Goal: Task Accomplishment & Management: Use online tool/utility

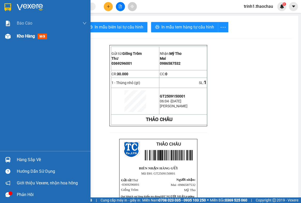
click at [26, 34] on span "Kho hàng" at bounding box center [26, 36] width 18 height 5
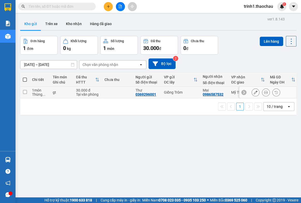
click at [24, 91] on input "checkbox" at bounding box center [25, 92] width 4 height 4
checkbox input "true"
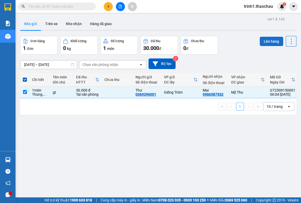
click at [270, 40] on button "Lên hàng" at bounding box center [271, 41] width 24 height 9
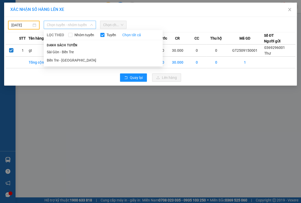
click at [63, 26] on span "Chọn tuyến - nhóm tuyến" at bounding box center [70, 25] width 46 height 8
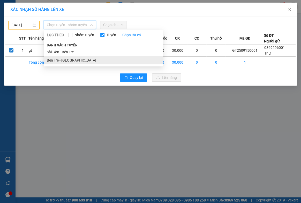
click at [54, 59] on li "Bến Tre - [GEOGRAPHIC_DATA]" at bounding box center [103, 60] width 119 height 8
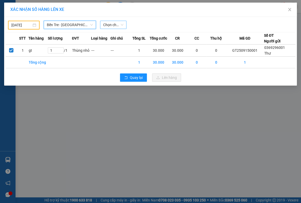
click at [117, 25] on span "Chọn chuyến" at bounding box center [113, 25] width 20 height 8
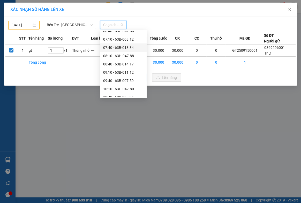
scroll to position [47, 0]
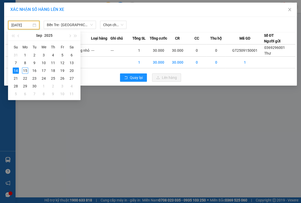
click at [20, 27] on input "[DATE]" at bounding box center [21, 25] width 20 height 6
click at [26, 70] on div "15" at bounding box center [25, 70] width 6 height 6
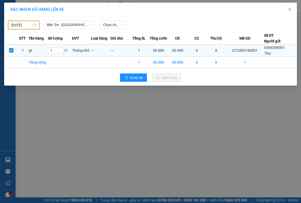
type input "[DATE]"
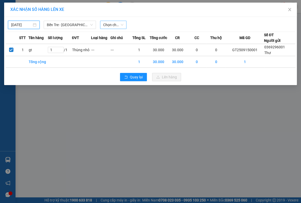
scroll to position [0, 0]
click at [104, 26] on span "Chọn chuyến" at bounding box center [113, 25] width 20 height 8
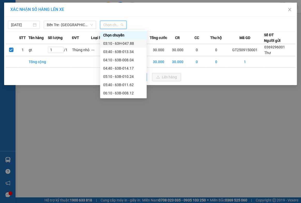
scroll to position [23, 0]
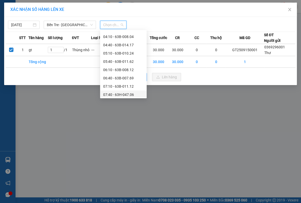
click at [117, 96] on div "07:40 - 63H-047.06" at bounding box center [123, 95] width 40 height 6
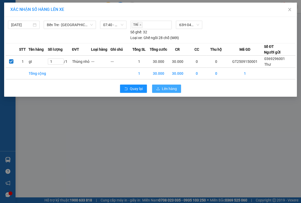
click at [172, 90] on span "Lên hàng" at bounding box center [169, 89] width 15 height 6
